Goal: Information Seeking & Learning: Learn about a topic

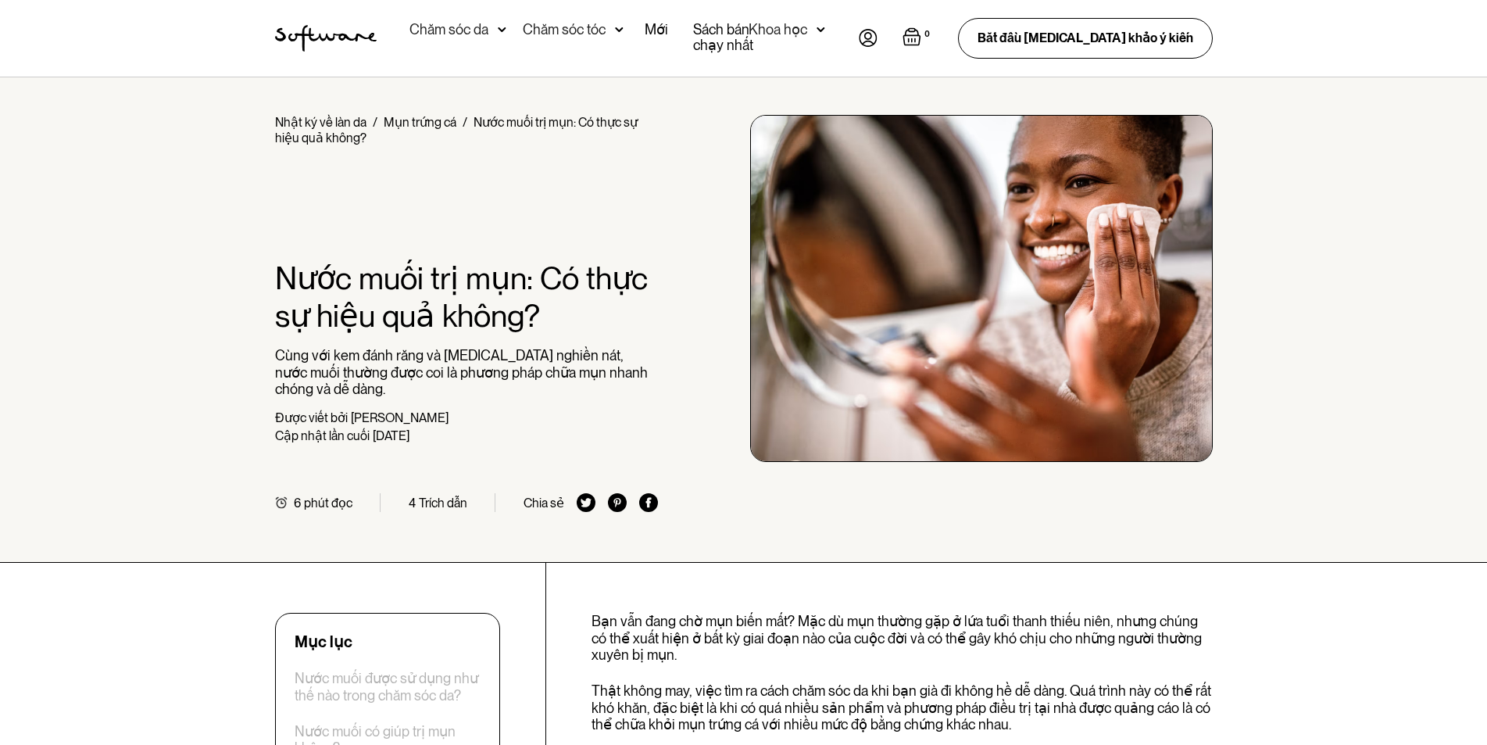
click at [1317, 173] on div "Home / Nhật ký về làn da / Mụn trứng cá / Nước muối trị mụn: Có thực sự hiệu qu…" at bounding box center [743, 319] width 1487 height 485
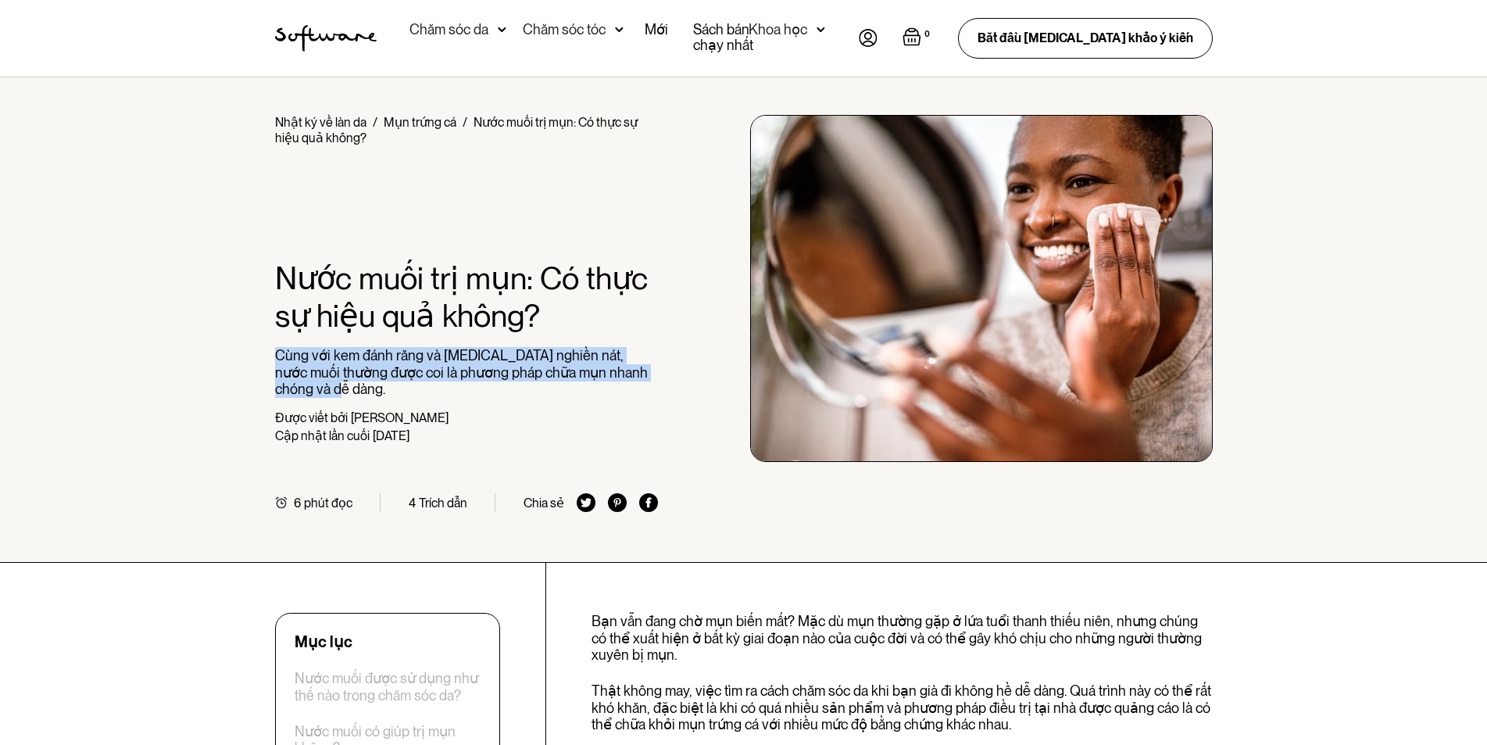
drag, startPoint x: 276, startPoint y: 349, endPoint x: 577, endPoint y: 386, distance: 303.1
click at [570, 394] on p "Cùng với kem đánh răng và [MEDICAL_DATA] nghiền nát, nước muối thường được coi …" at bounding box center [467, 372] width 384 height 51
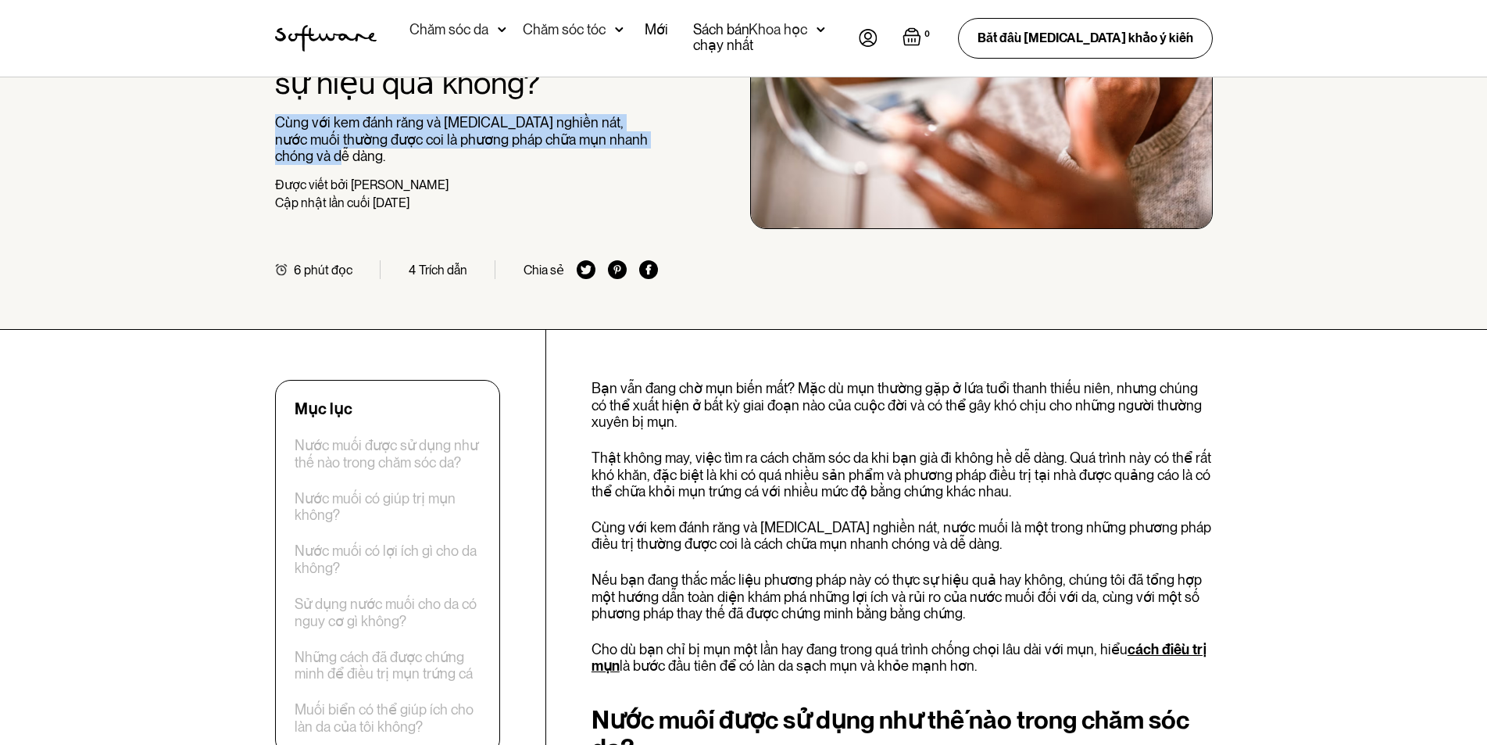
scroll to position [234, 0]
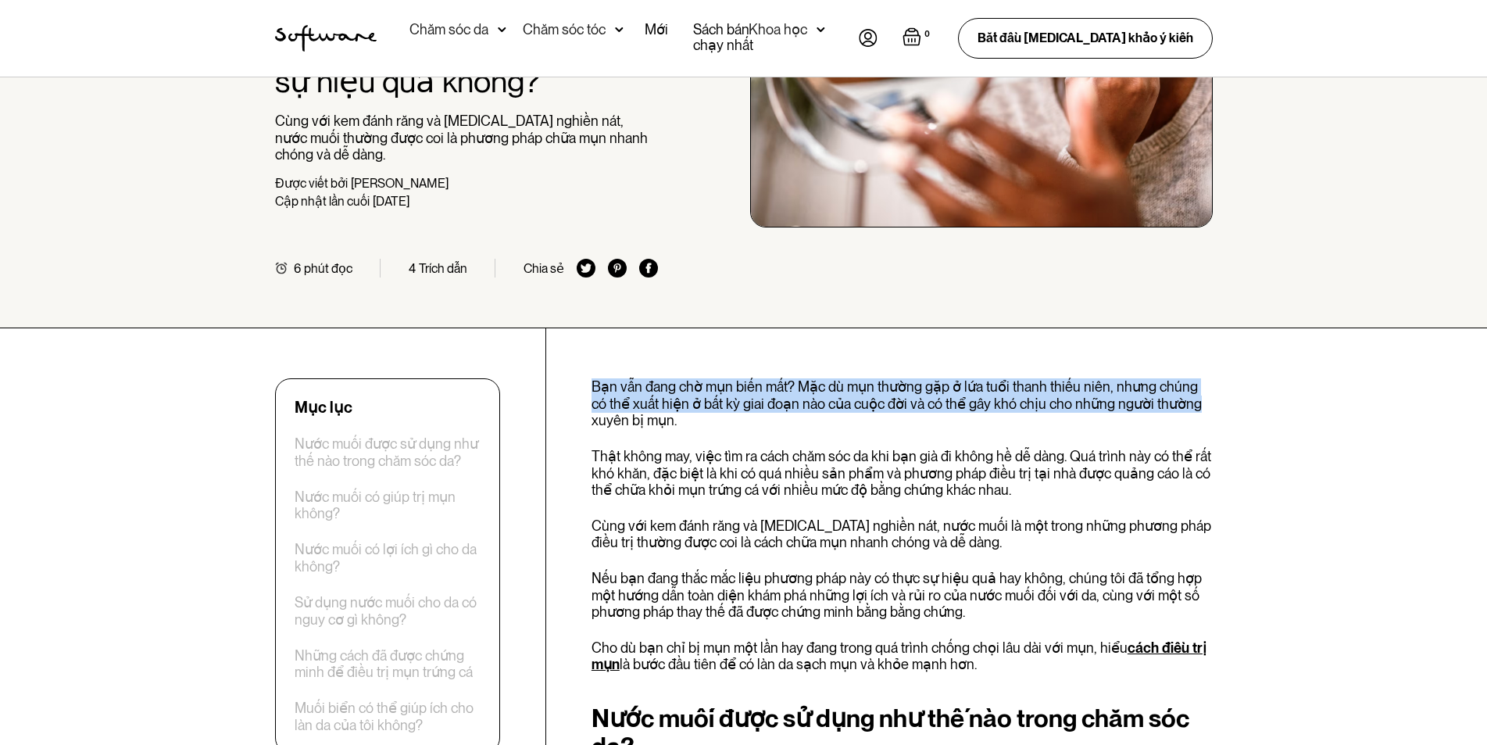
drag, startPoint x: 593, startPoint y: 379, endPoint x: 1255, endPoint y: 408, distance: 662.5
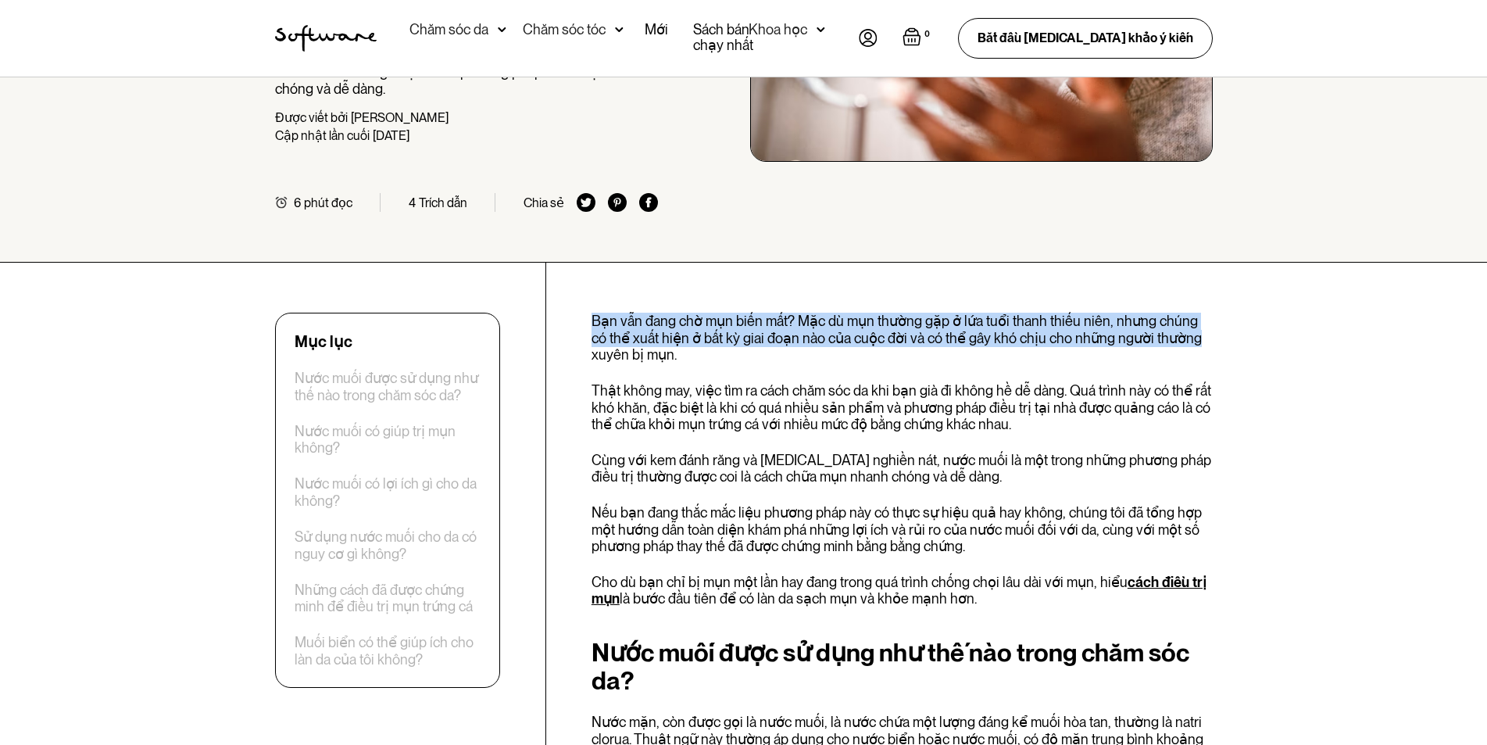
scroll to position [391, 0]
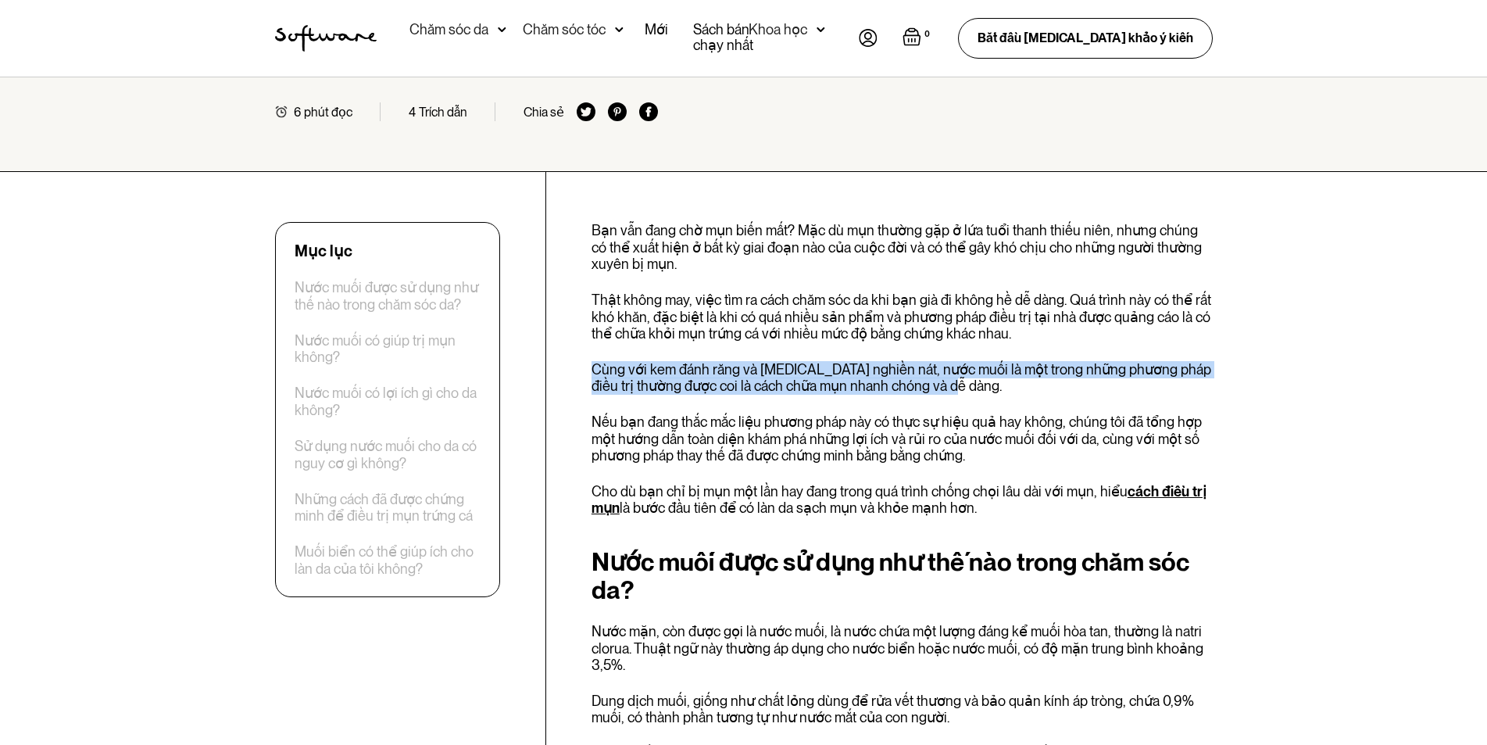
drag, startPoint x: 593, startPoint y: 368, endPoint x: 985, endPoint y: 390, distance: 392.9
click at [985, 390] on p "Cùng với kem đánh răng và [MEDICAL_DATA] nghiền nát, nước muối là một trong nhữ…" at bounding box center [902, 378] width 621 height 34
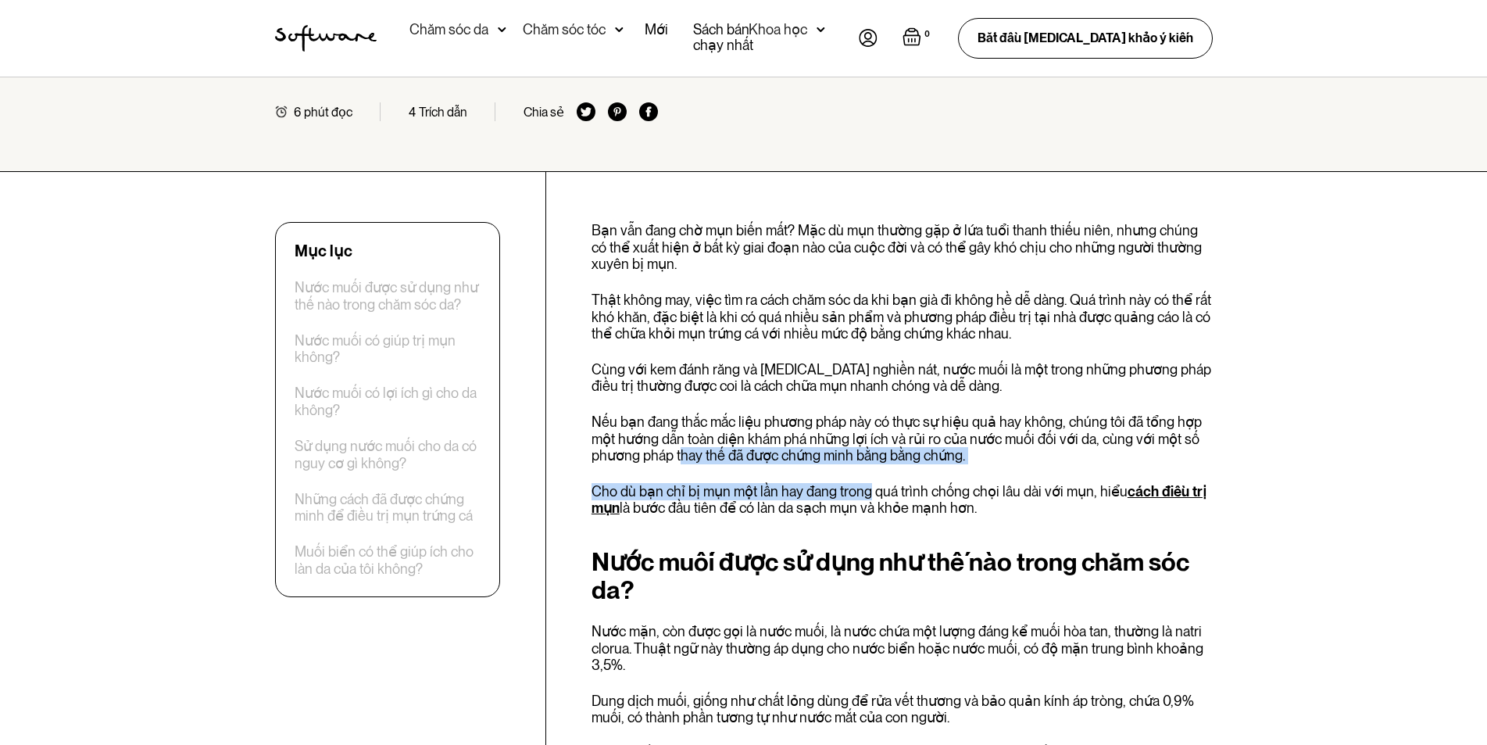
drag, startPoint x: 680, startPoint y: 461, endPoint x: 862, endPoint y: 485, distance: 183.7
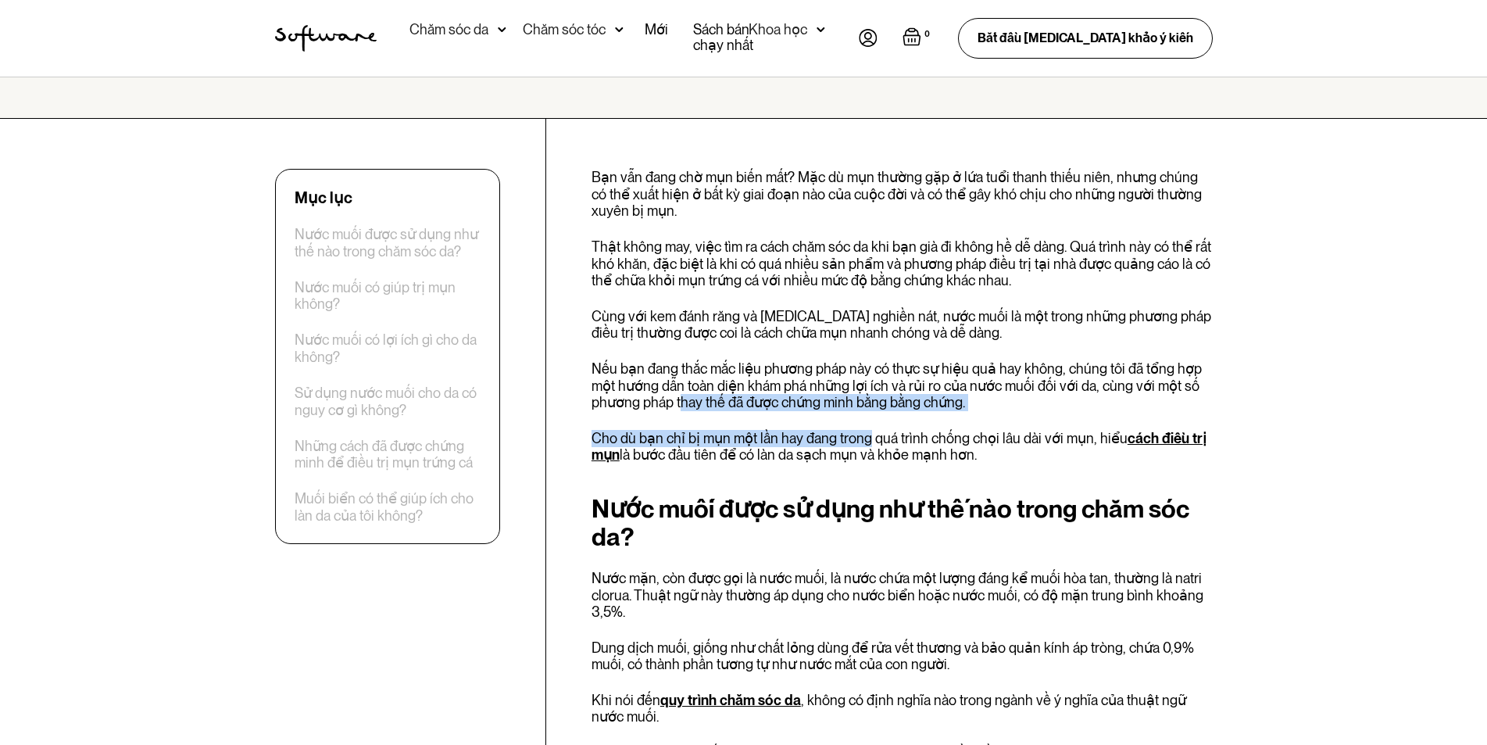
scroll to position [547, 0]
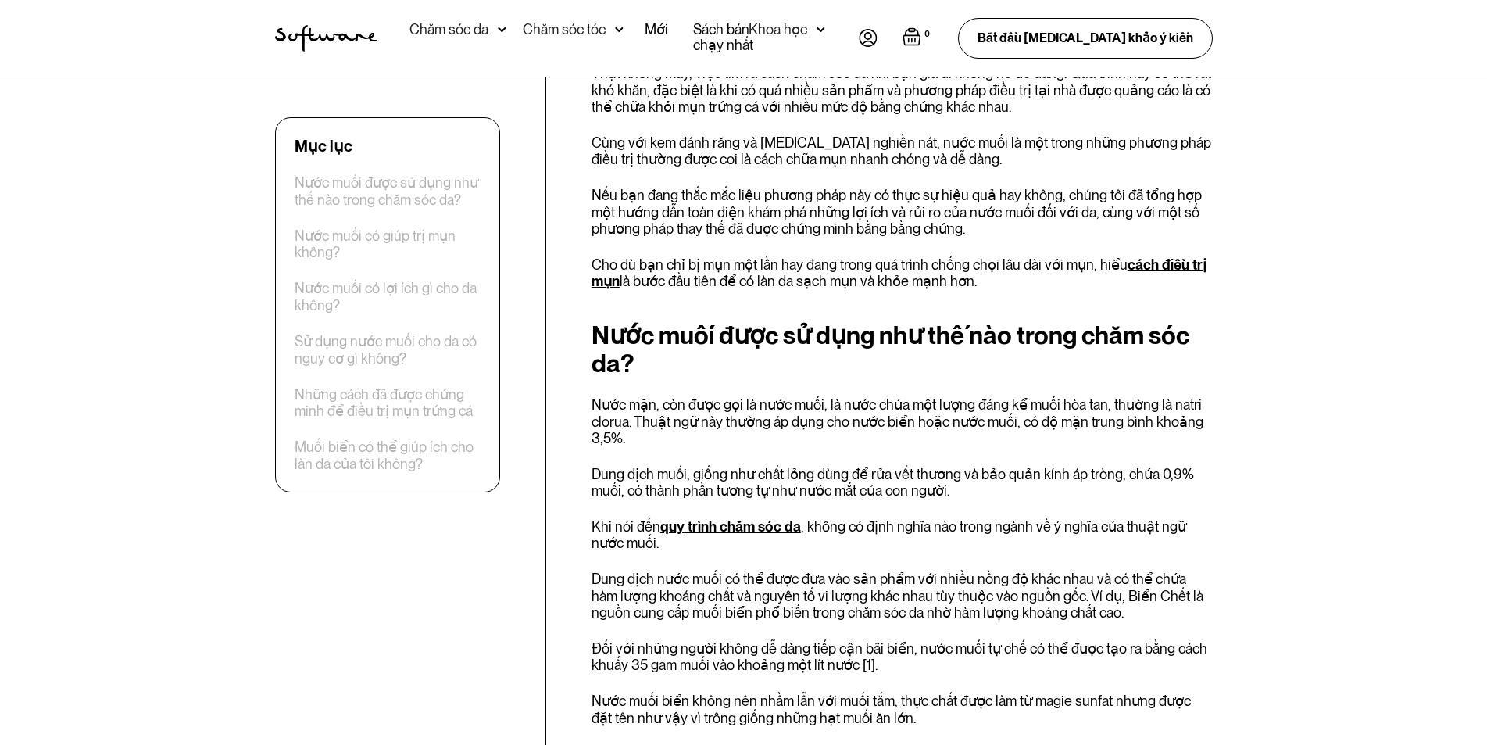
scroll to position [703, 0]
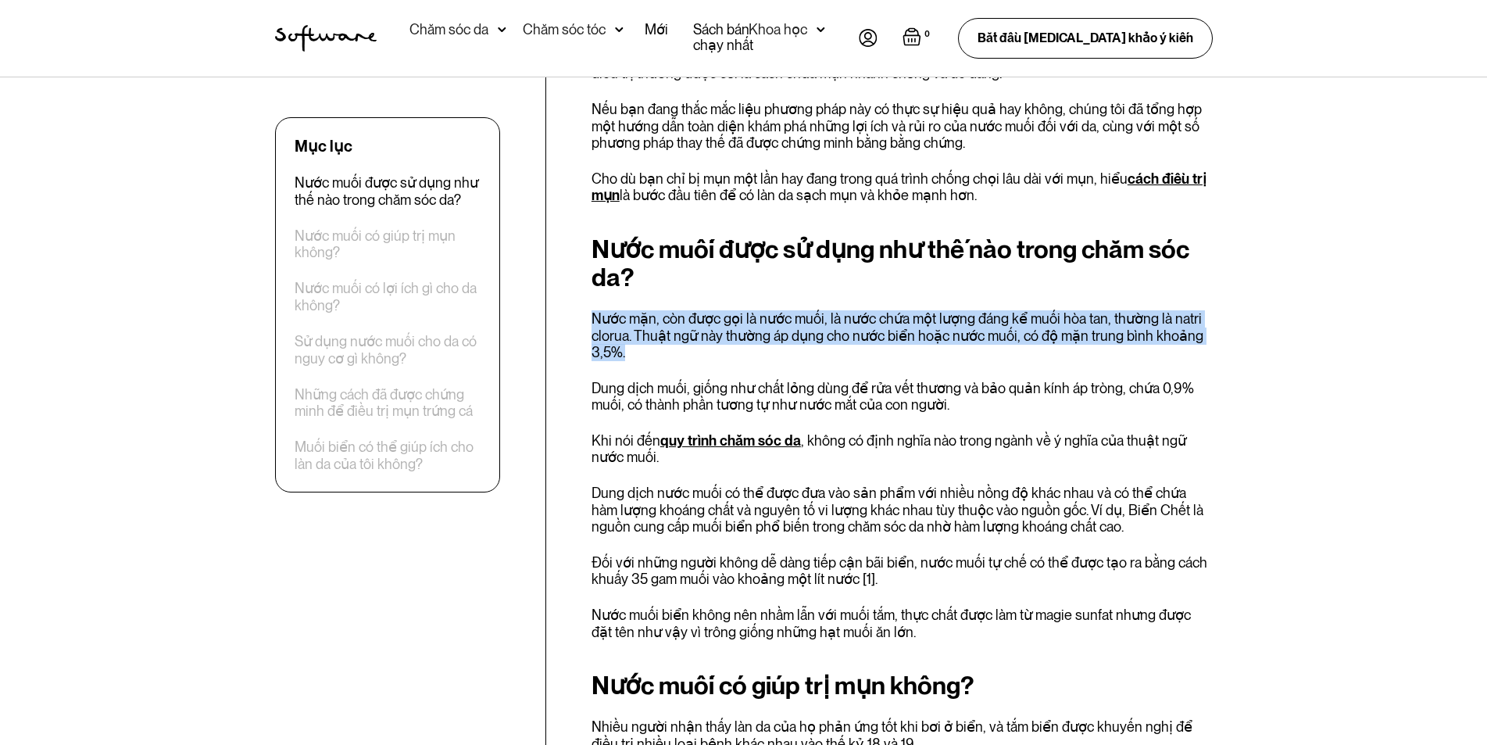
drag, startPoint x: 592, startPoint y: 320, endPoint x: 799, endPoint y: 358, distance: 209.8
click at [799, 358] on p "Nước mặn, còn được gọi là nước muối, là nước chứa một lượng đáng kể muối hòa ta…" at bounding box center [902, 335] width 621 height 51
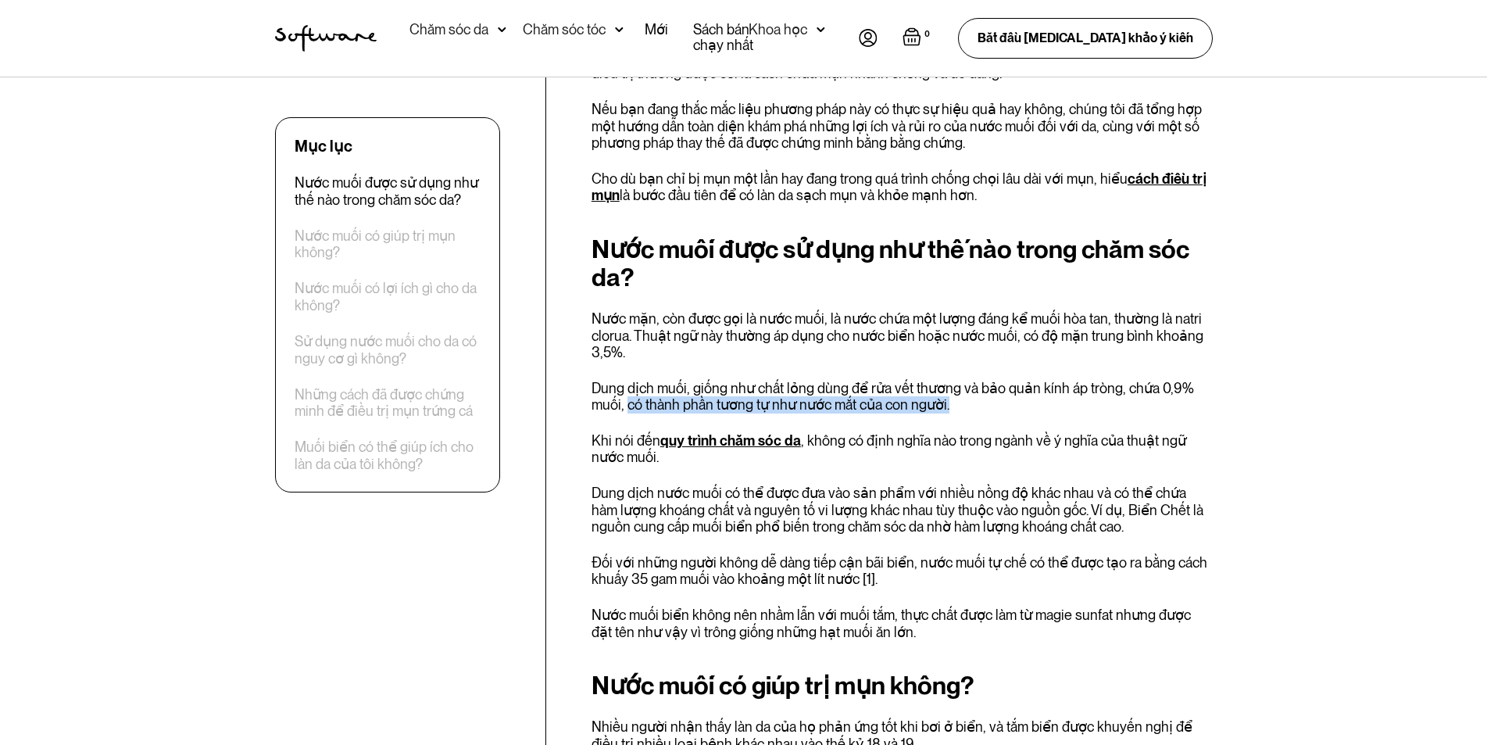
drag, startPoint x: 629, startPoint y: 402, endPoint x: 1006, endPoint y: 402, distance: 376.6
click at [1006, 402] on p "Dung dịch muối, giống như chất lỏng dùng để rửa vết thương và bảo quản kính áp …" at bounding box center [902, 397] width 621 height 34
click at [639, 430] on div "Nước muối được sử dụng như thế nào trong chăm sóc da? Nước mặn, còn được gọi là…" at bounding box center [902, 437] width 621 height 405
drag, startPoint x: 592, startPoint y: 436, endPoint x: 769, endPoint y: 465, distance: 179.0
click at [769, 465] on p "Khi nói đến quy trình chăm sóc da , không có định nghĩa nào trong ngành về ý ng…" at bounding box center [902, 449] width 621 height 34
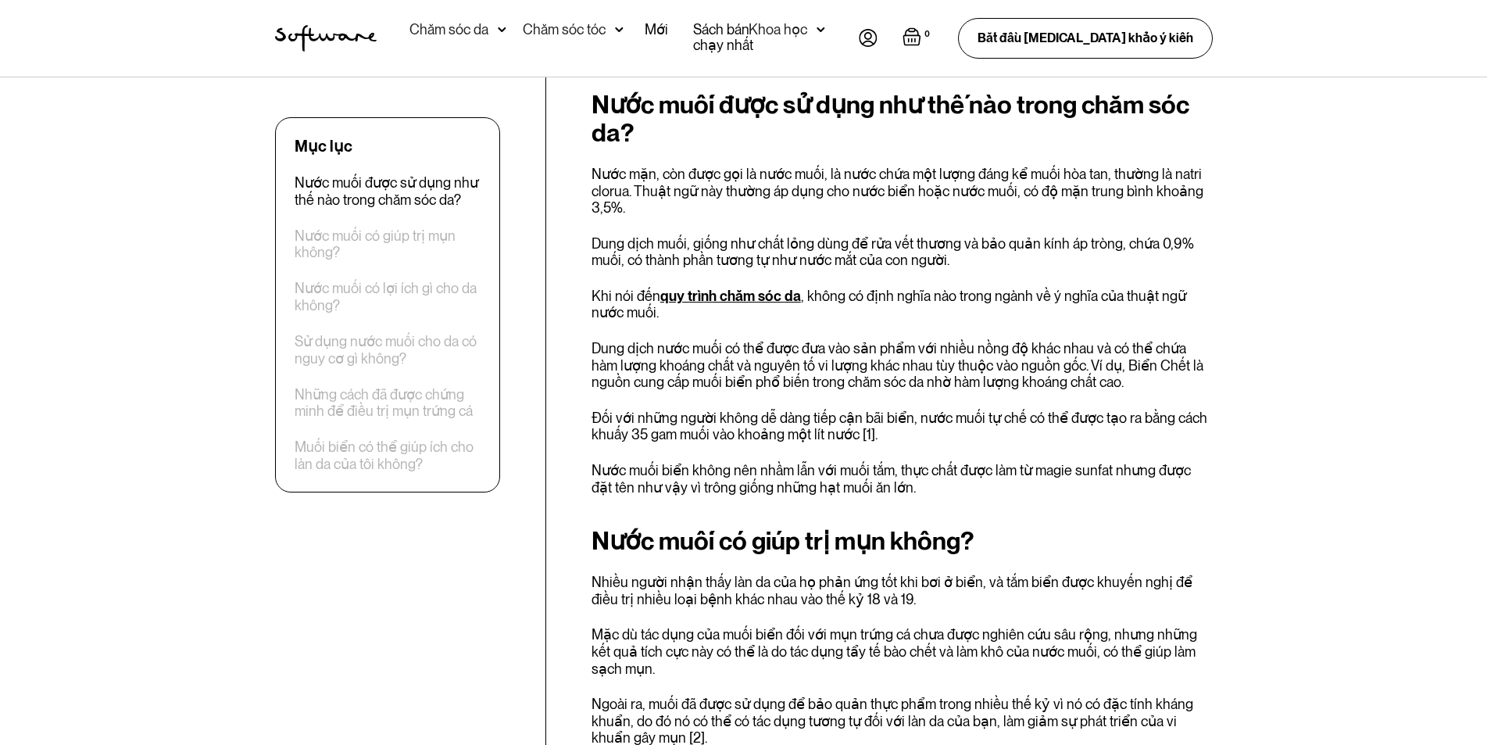
scroll to position [860, 0]
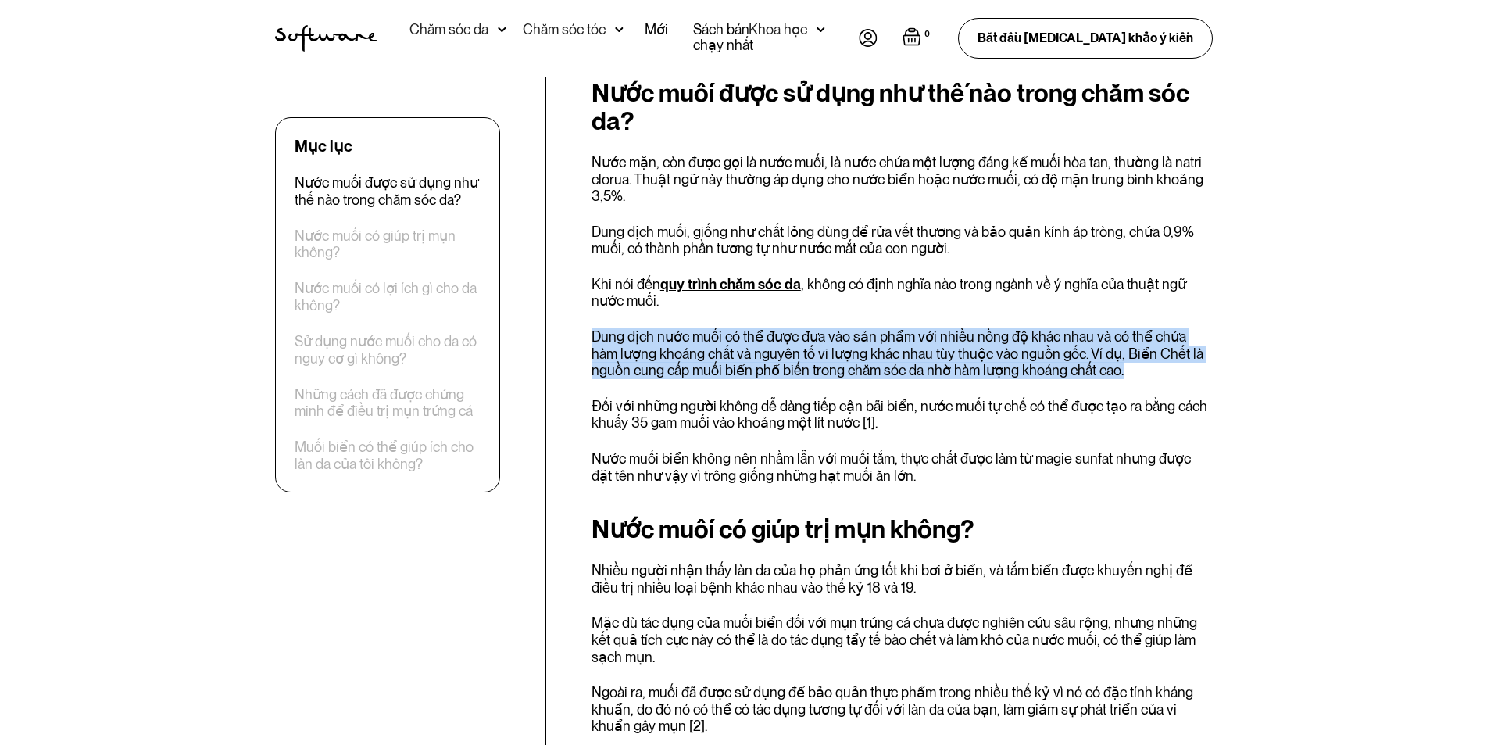
drag, startPoint x: 587, startPoint y: 341, endPoint x: 1218, endPoint y: 372, distance: 632.2
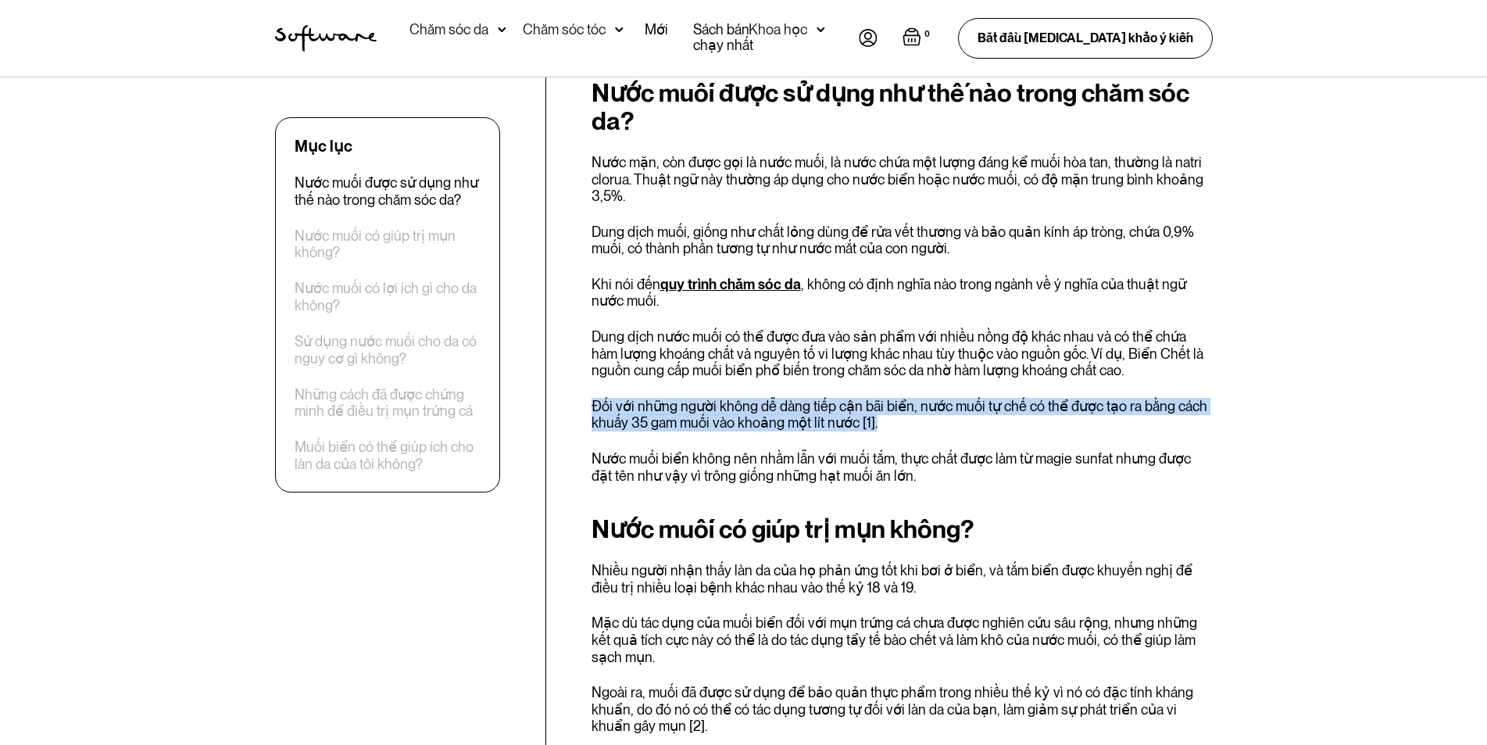
drag, startPoint x: 586, startPoint y: 402, endPoint x: 893, endPoint y: 426, distance: 308.1
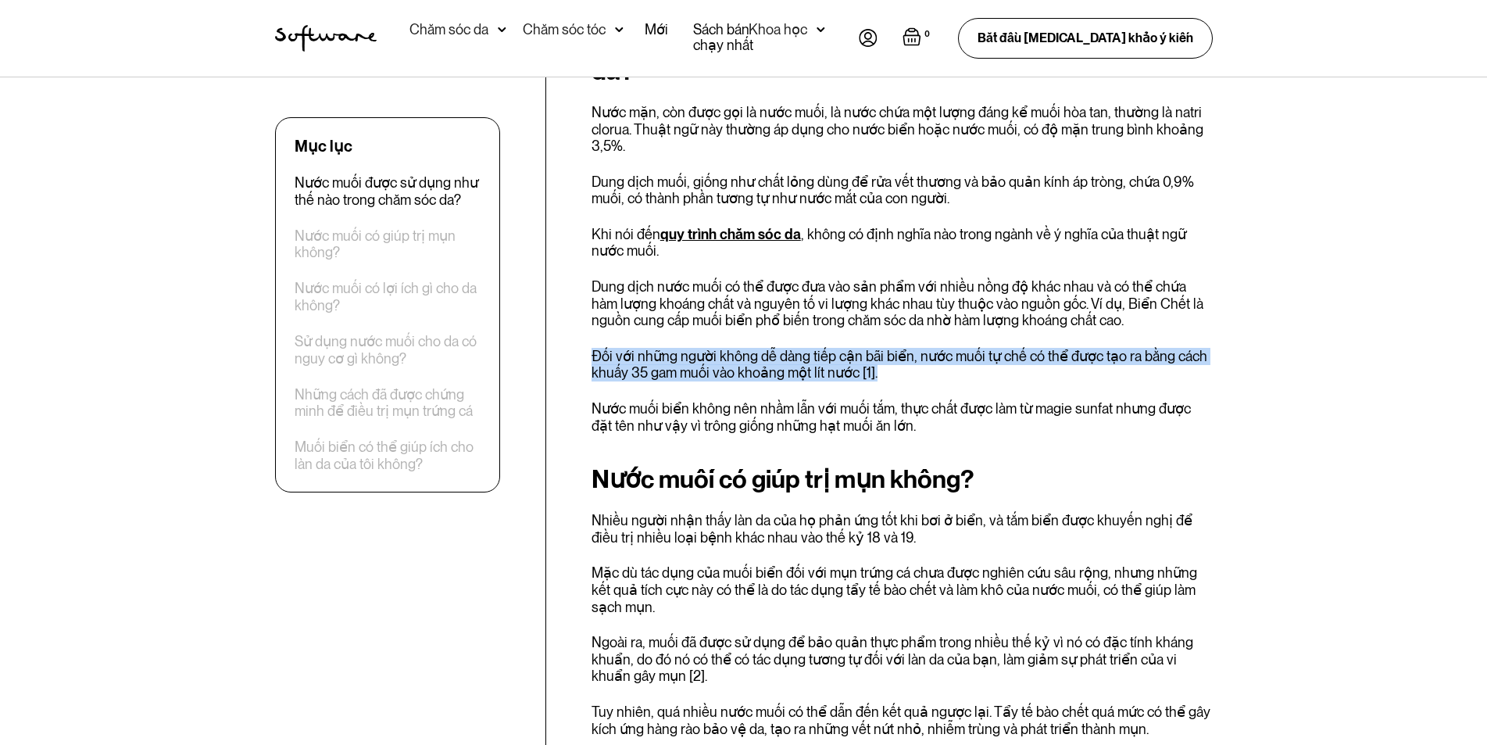
scroll to position [938, 0]
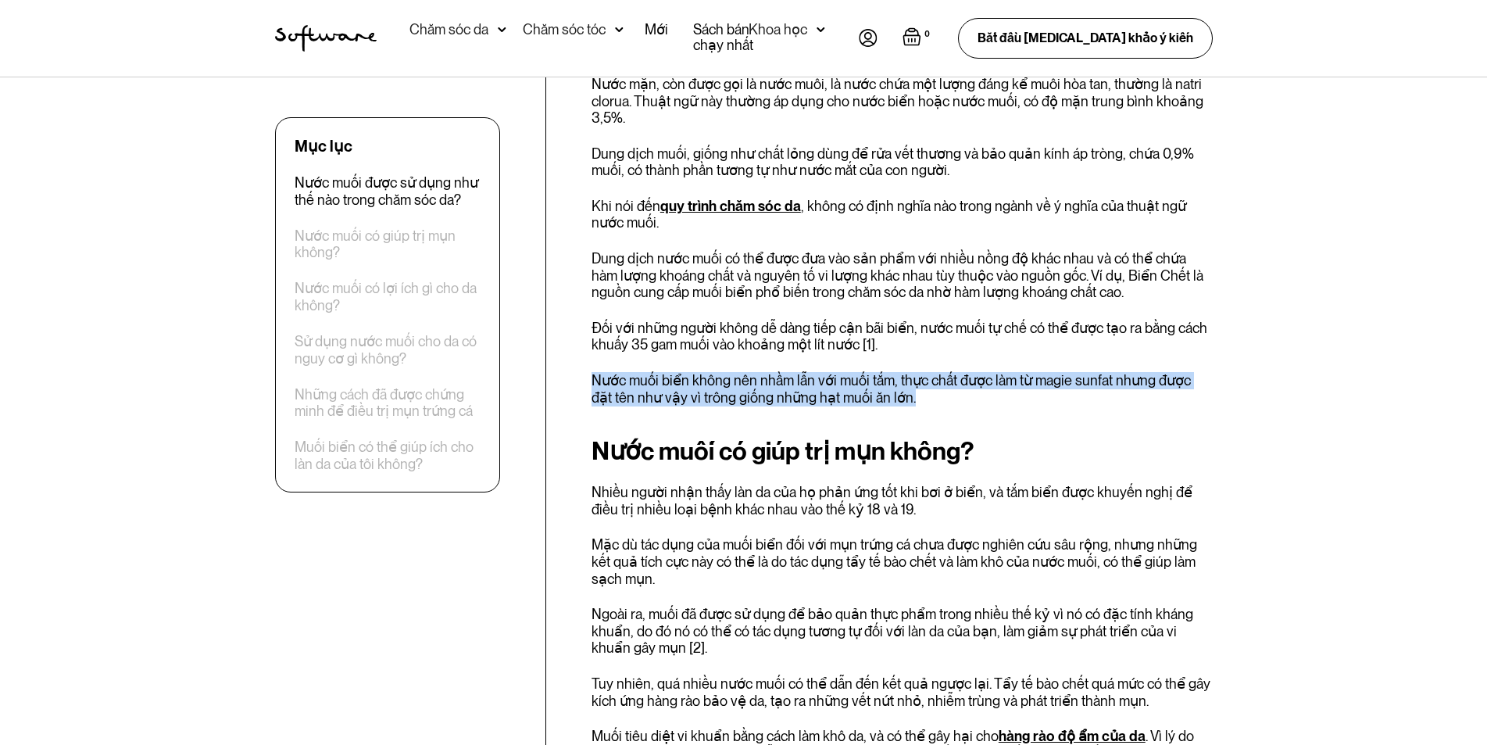
drag, startPoint x: 592, startPoint y: 373, endPoint x: 916, endPoint y: 393, distance: 324.1
click at [916, 393] on p "Nước muối biển không nên nhầm lẫn với muối tắm, thực chất được làm từ magie sun…" at bounding box center [902, 389] width 621 height 34
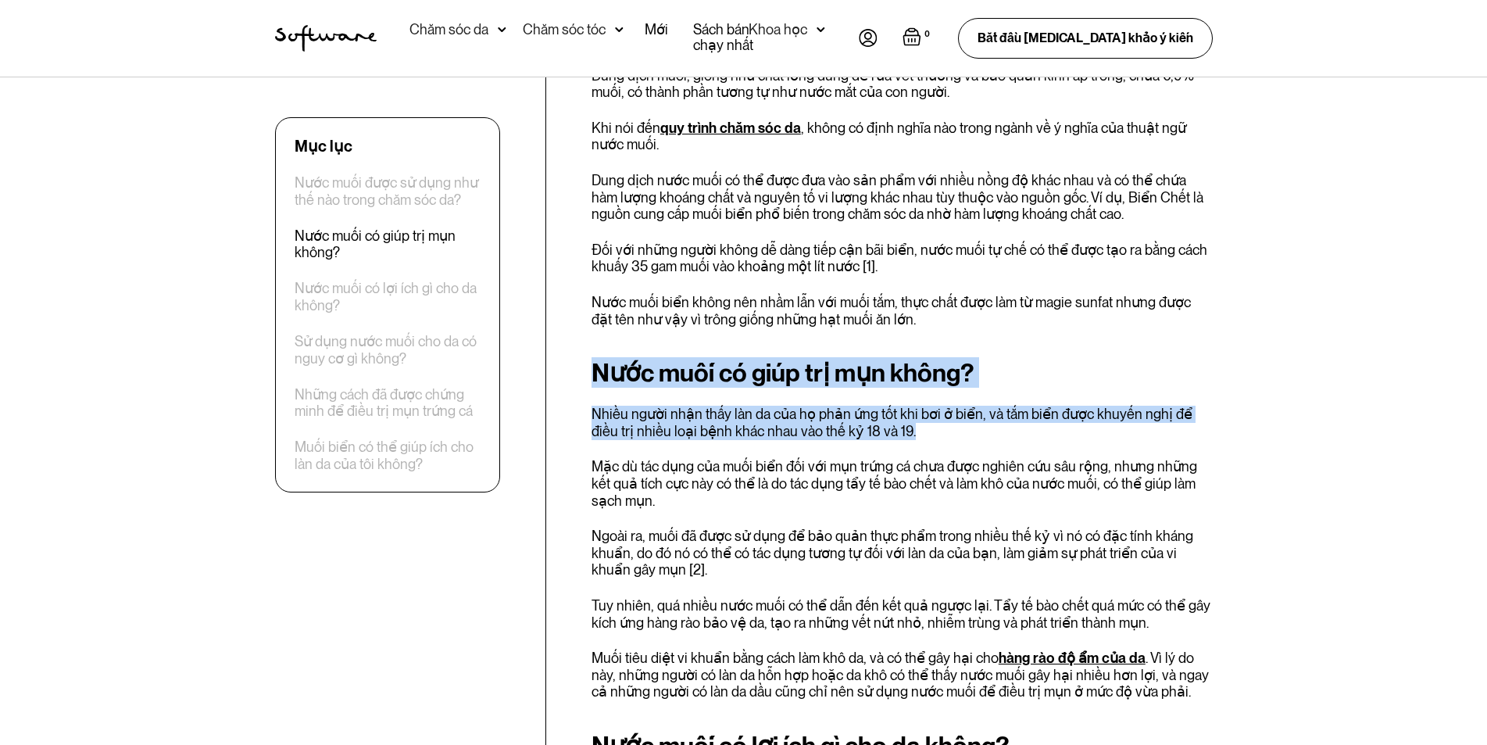
drag, startPoint x: 623, startPoint y: 380, endPoint x: 967, endPoint y: 427, distance: 347.1
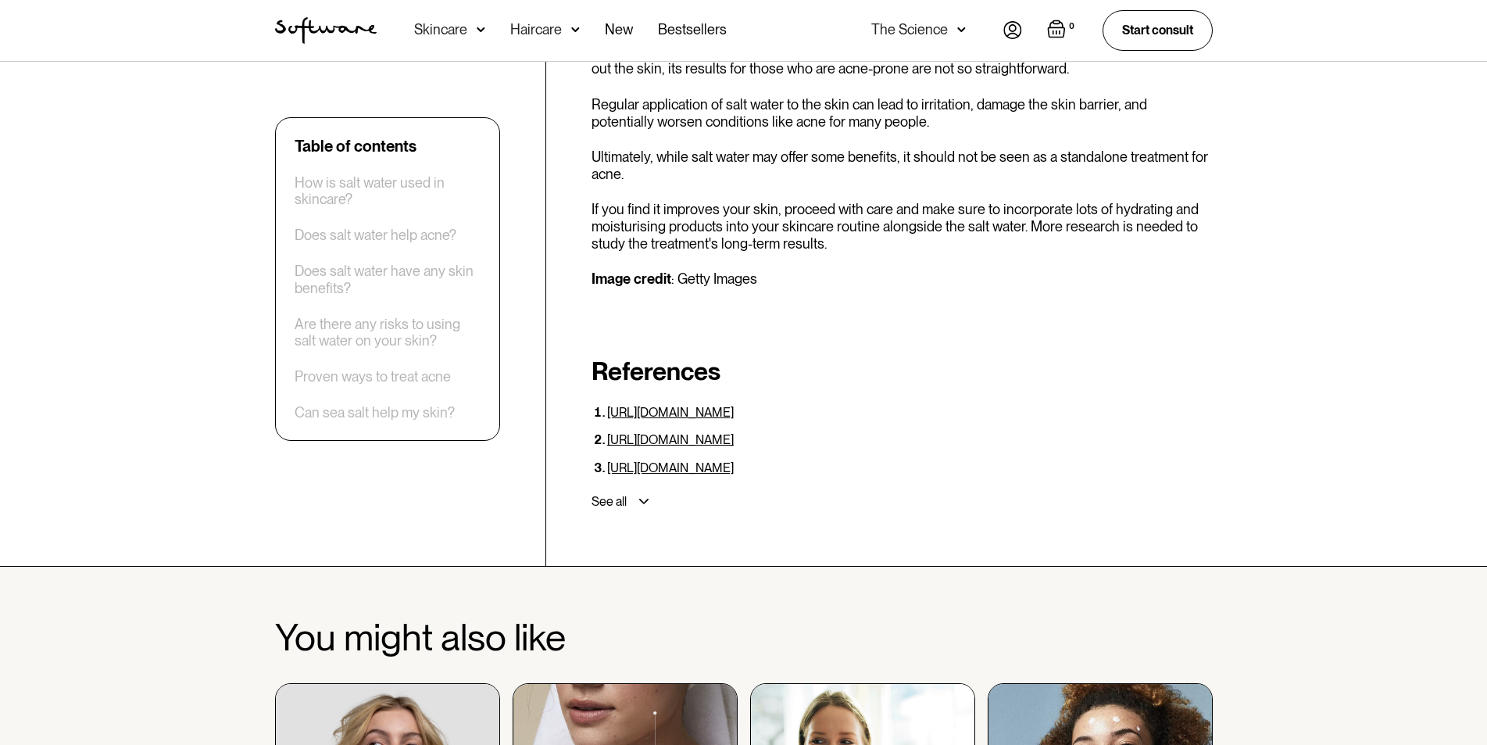
scroll to position [3859, 0]
